Goal: Task Accomplishment & Management: Manage account settings

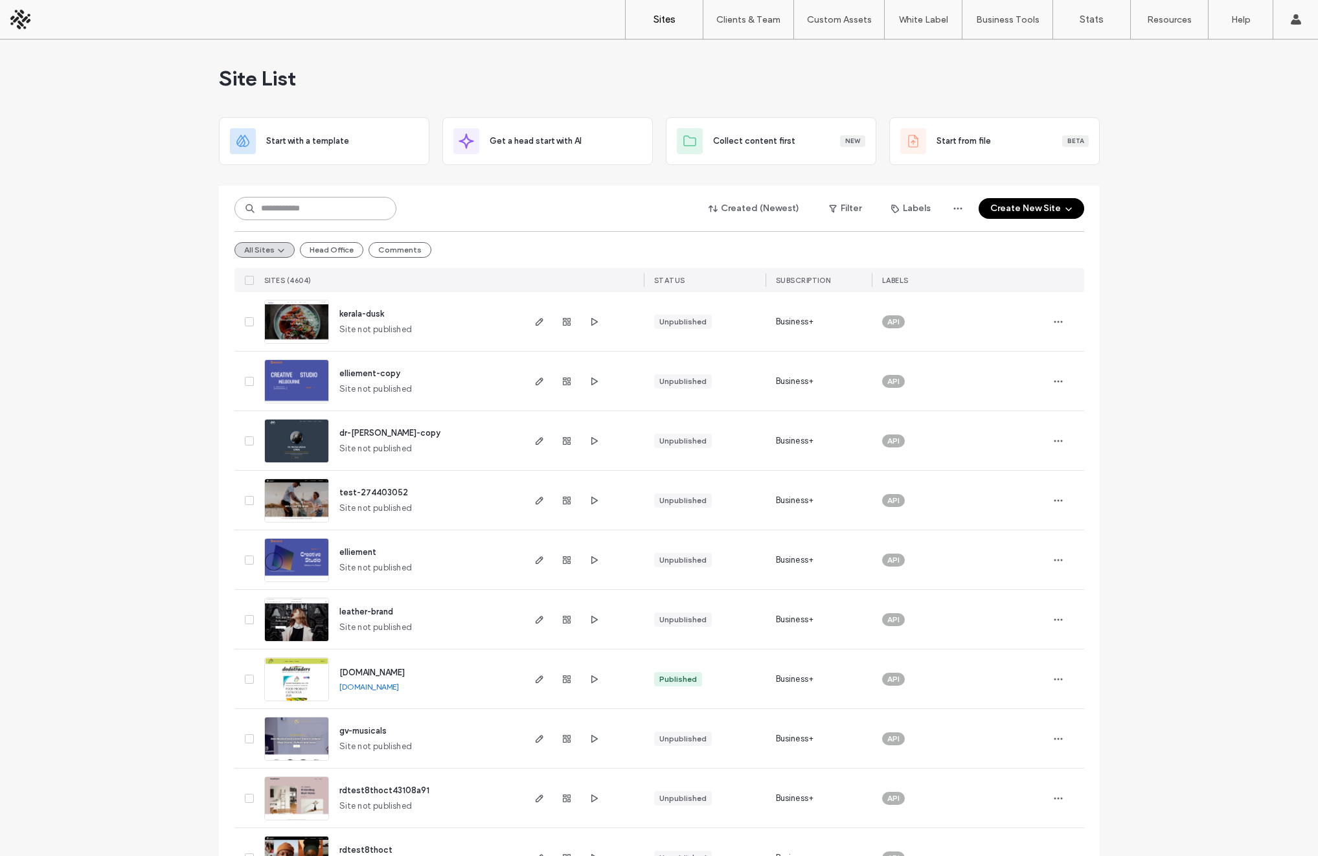
click at [330, 211] on input at bounding box center [315, 208] width 162 height 23
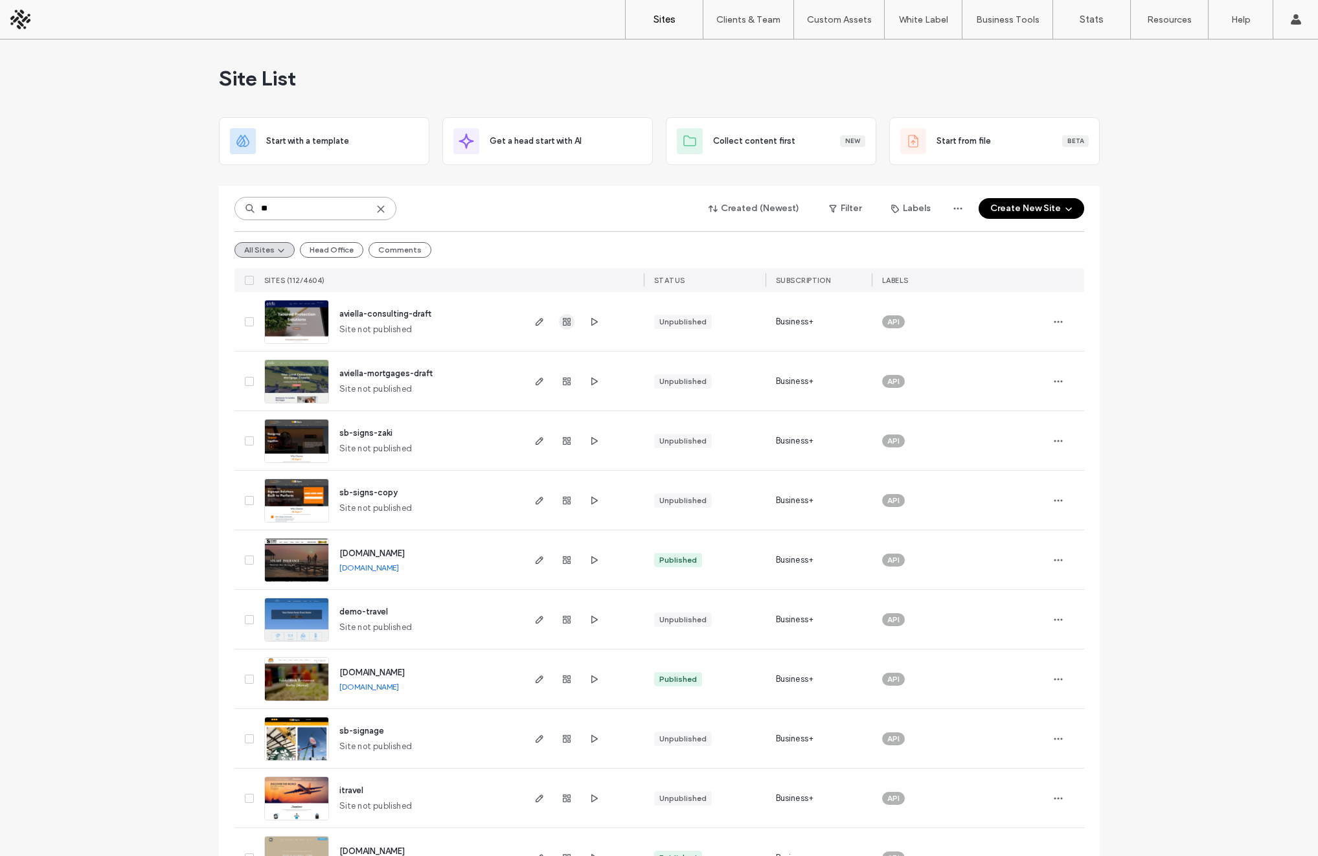
type input "**"
click at [563, 319] on use "button" at bounding box center [567, 322] width 8 height 8
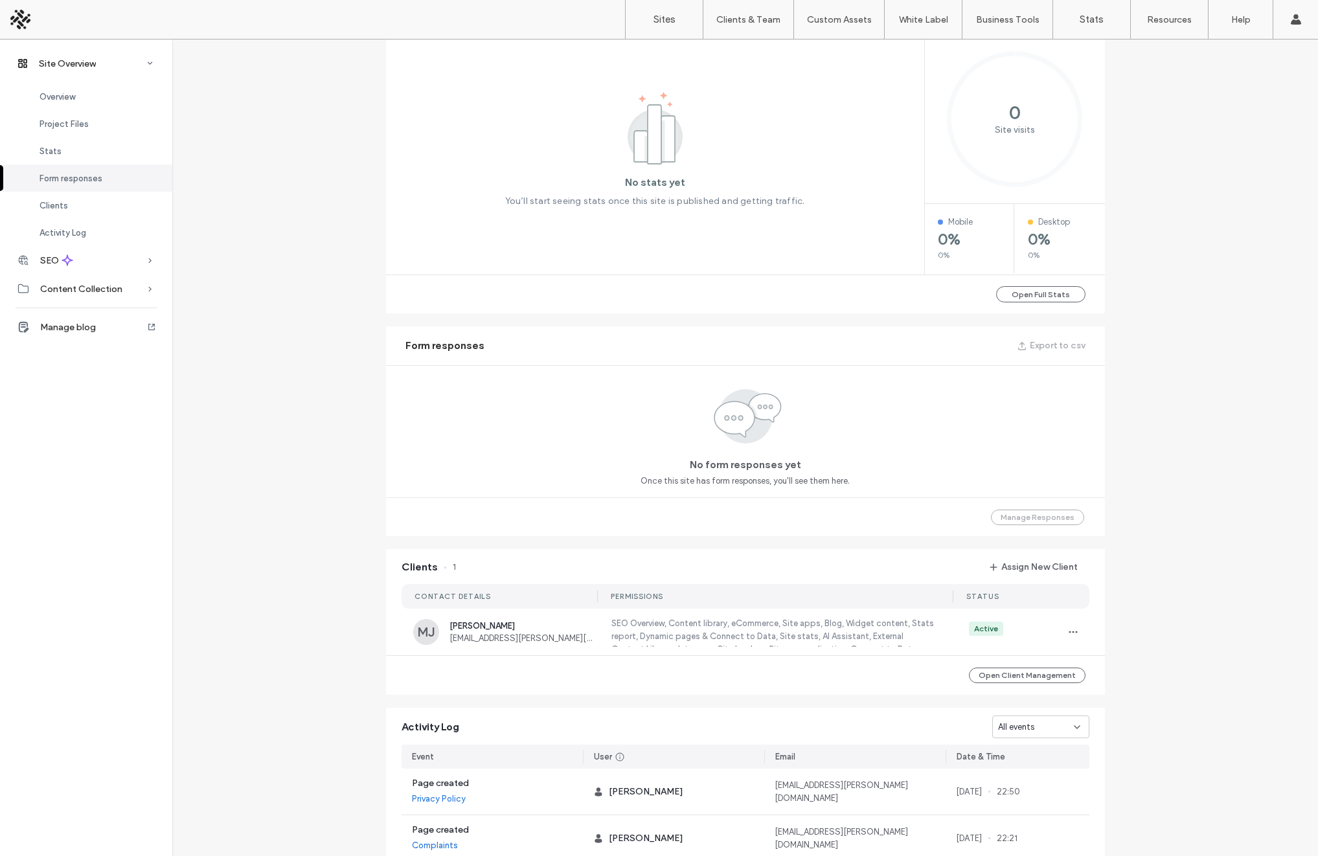
scroll to position [567, 0]
click at [1069, 631] on icon "button" at bounding box center [1073, 630] width 10 height 10
click at [1113, 662] on span "Edit Permissions" at bounding box center [1115, 663] width 62 height 13
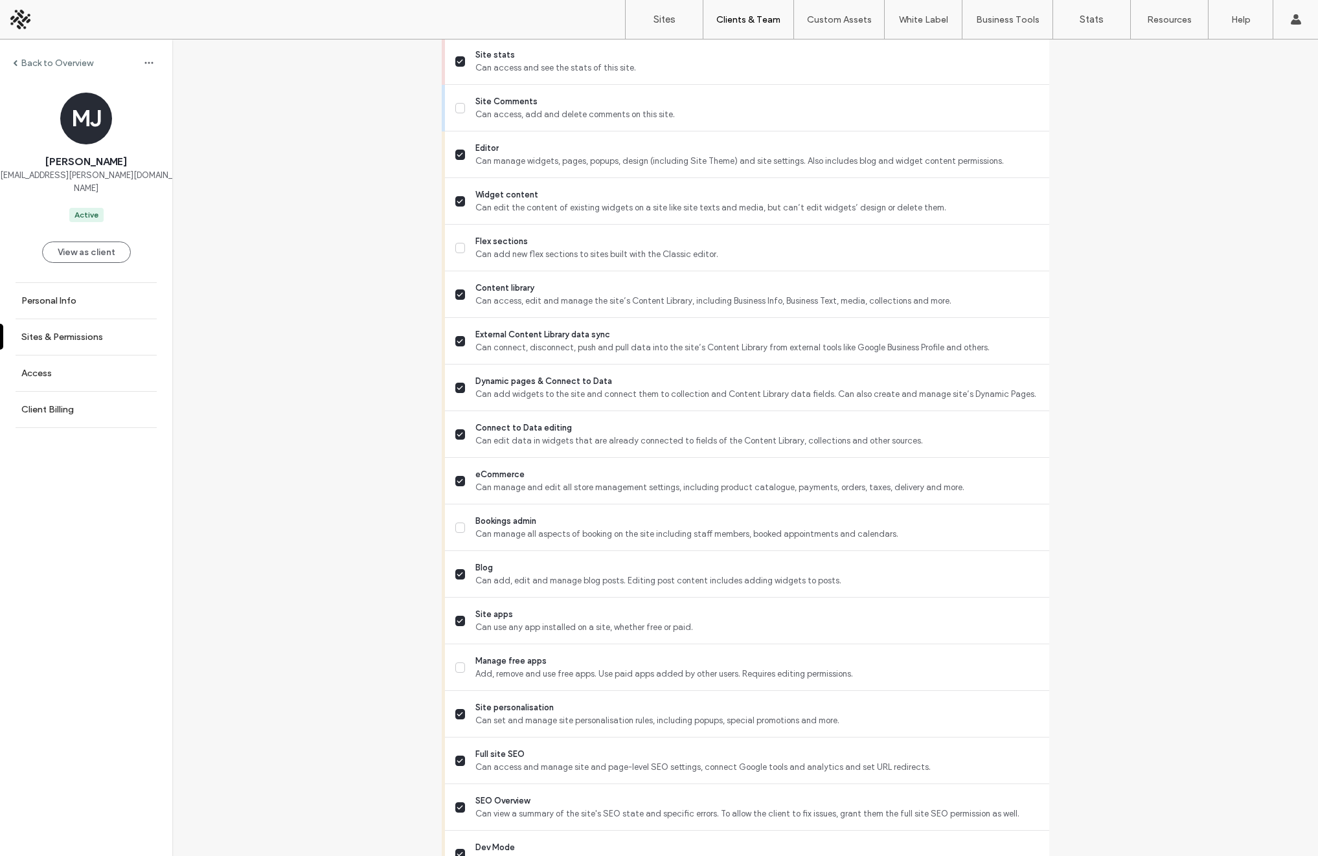
scroll to position [526, 0]
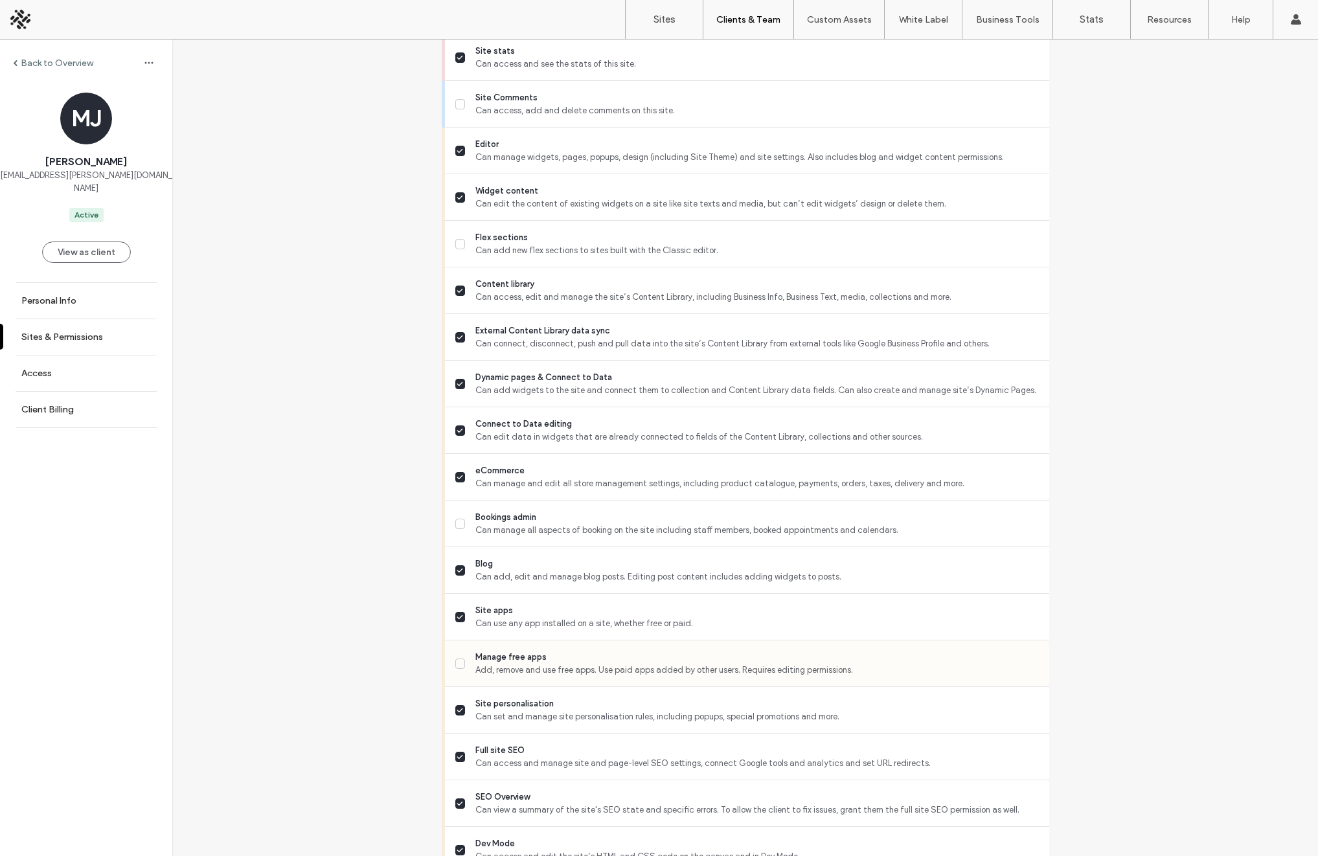
click at [493, 659] on span "Manage free apps" at bounding box center [756, 657] width 563 height 13
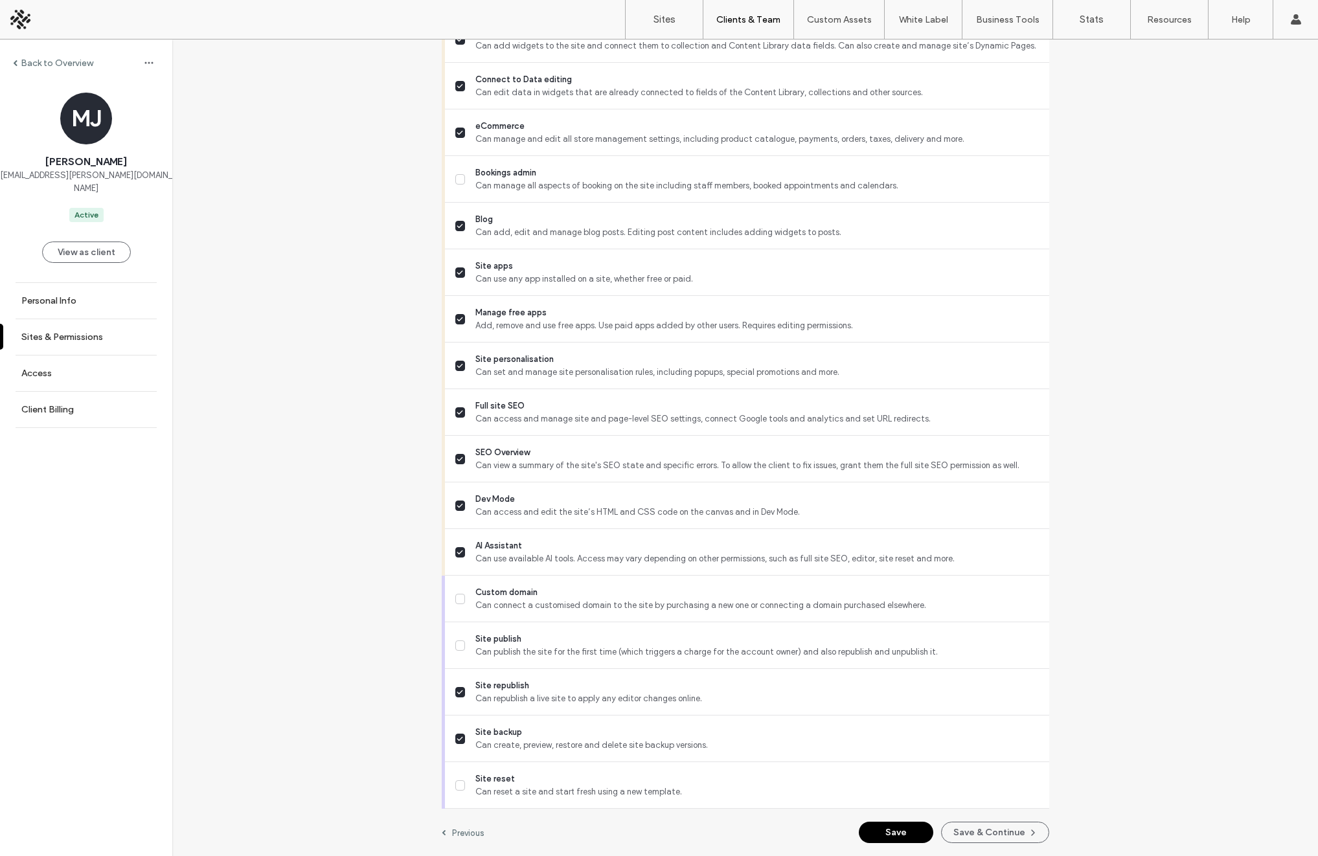
scroll to position [871, 0]
click at [895, 833] on button "Save" at bounding box center [896, 834] width 74 height 21
